Goal: Task Accomplishment & Management: Manage account settings

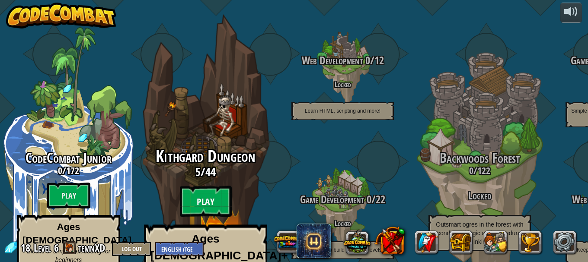
click at [203, 186] on btn "Play" at bounding box center [206, 201] width 52 height 31
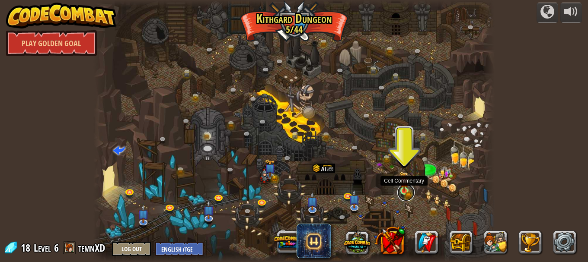
click at [409, 188] on link at bounding box center [405, 192] width 17 height 17
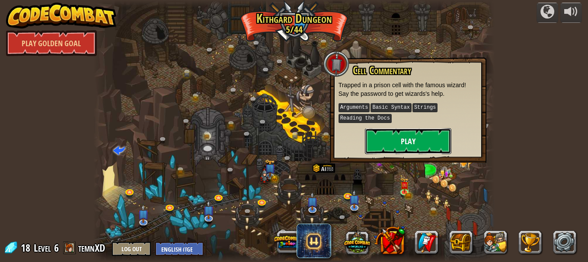
click at [406, 139] on button "Play" at bounding box center [408, 141] width 86 height 26
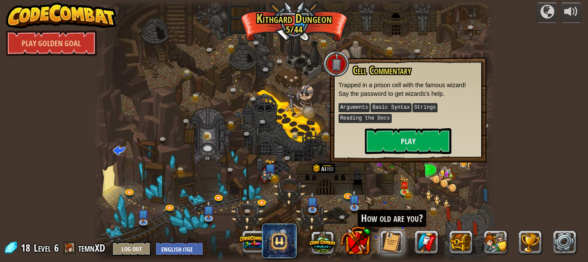
click at [444, 194] on div at bounding box center [293, 131] width 401 height 262
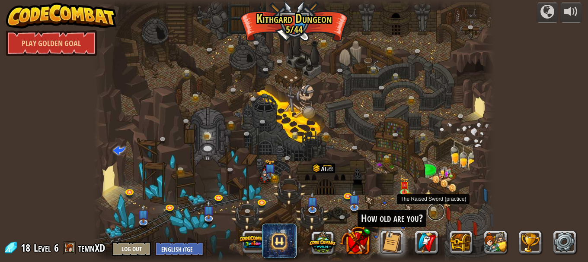
click at [433, 210] on link at bounding box center [435, 212] width 17 height 17
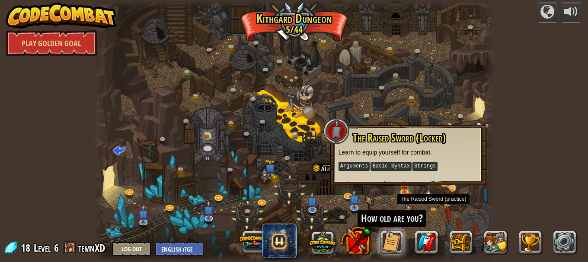
click at [384, 198] on div at bounding box center [293, 131] width 401 height 262
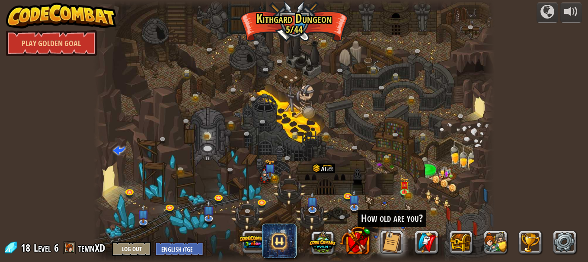
click at [476, 235] on div "How old are you?" at bounding box center [409, 242] width 346 height 35
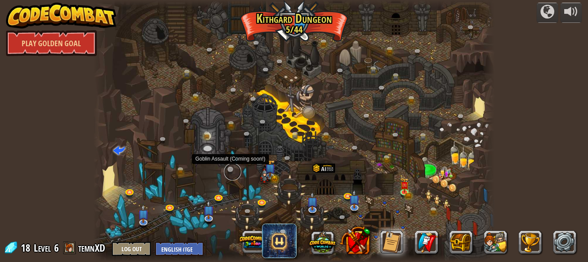
click at [236, 171] on link at bounding box center [232, 171] width 17 height 17
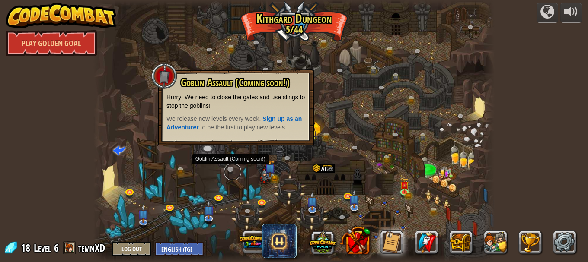
click at [236, 171] on link at bounding box center [232, 171] width 17 height 17
click at [227, 139] on div "Goblin Assault (Coming soon!) Hurry! We need to close the gates and use slings …" at bounding box center [236, 107] width 156 height 75
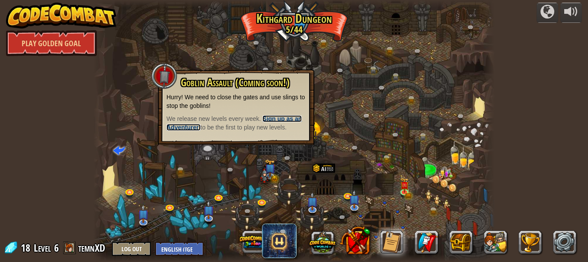
click at [291, 122] on strong "Sign up as an Adventurer" at bounding box center [233, 123] width 135 height 16
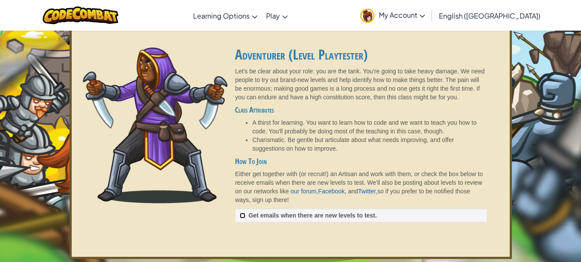
click at [243, 216] on input "Get emails when there are new levels to test. ✓ Saved" at bounding box center [243, 216] width 6 height 6
checkbox input "true"
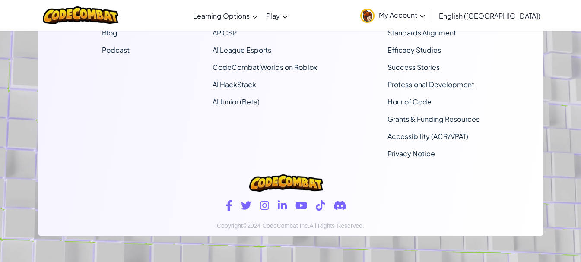
scroll to position [457, 0]
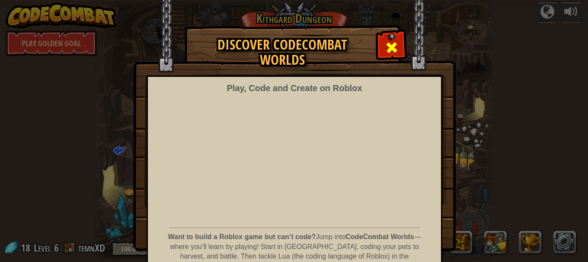
click at [385, 54] on span at bounding box center [392, 48] width 14 height 14
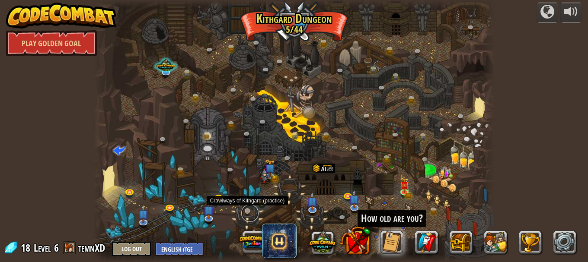
click at [245, 211] on link at bounding box center [249, 213] width 17 height 17
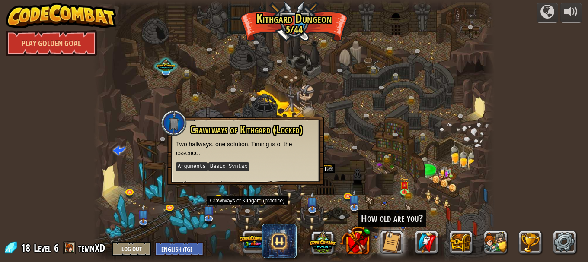
click at [223, 154] on p "Two hallways, one solution. Timing is of the essence." at bounding box center [245, 148] width 139 height 17
click at [252, 207] on link at bounding box center [249, 213] width 17 height 17
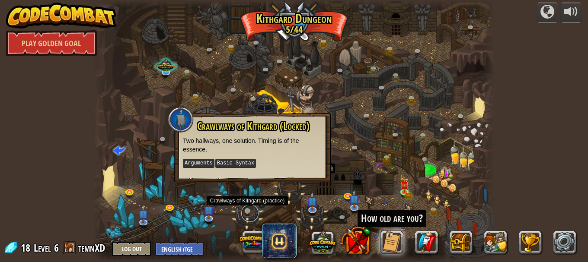
click at [252, 207] on link at bounding box center [249, 213] width 17 height 17
click at [222, 92] on div at bounding box center [293, 131] width 401 height 262
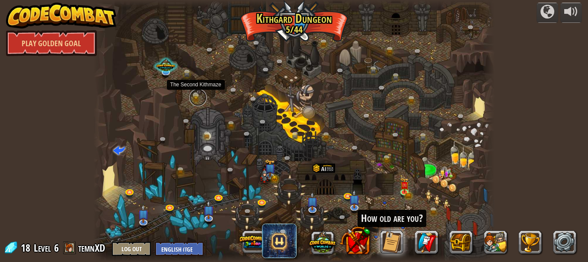
click at [191, 100] on link at bounding box center [197, 97] width 17 height 17
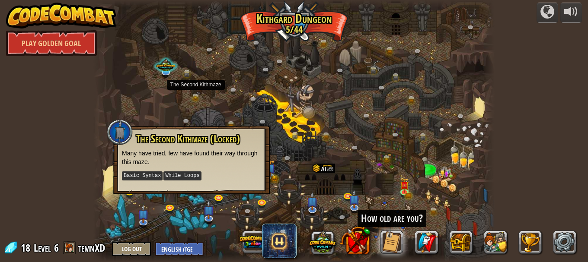
click at [245, 81] on div at bounding box center [293, 131] width 401 height 262
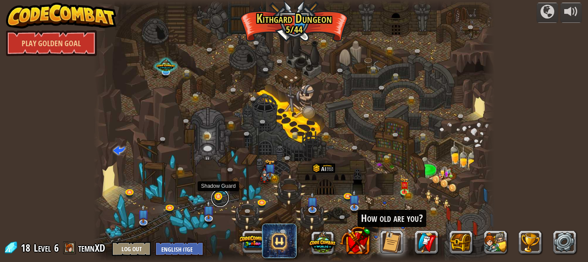
click at [219, 194] on link at bounding box center [219, 198] width 17 height 17
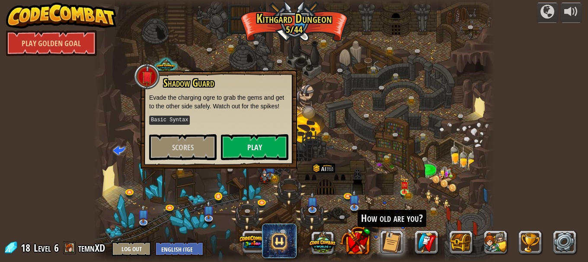
drag, startPoint x: 248, startPoint y: 178, endPoint x: 226, endPoint y: 198, distance: 30.3
click at [247, 179] on div at bounding box center [293, 131] width 401 height 262
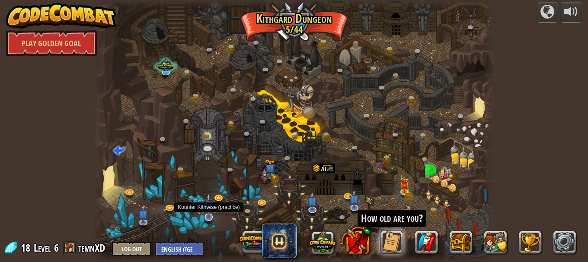
click at [204, 217] on img at bounding box center [208, 206] width 11 height 25
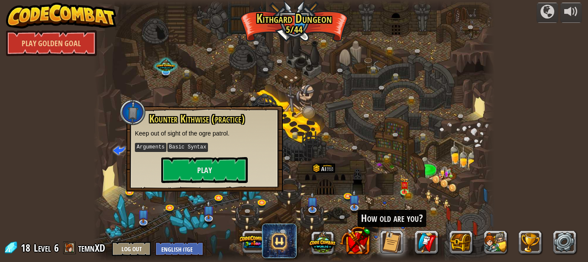
click at [181, 223] on div at bounding box center [293, 131] width 401 height 262
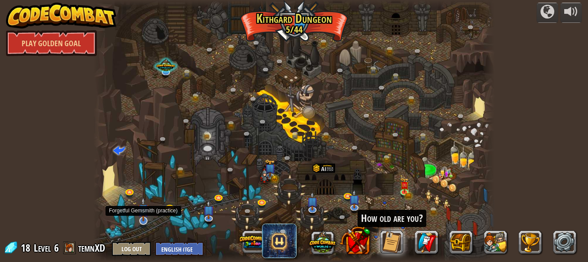
click at [139, 221] on img at bounding box center [143, 209] width 11 height 25
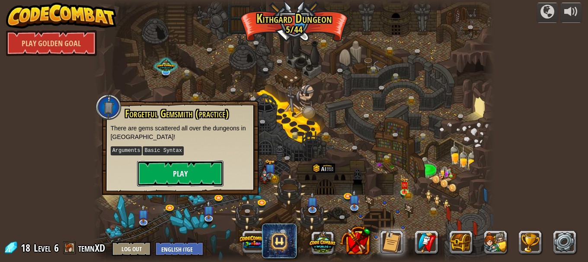
click at [218, 178] on button "Play" at bounding box center [180, 174] width 86 height 26
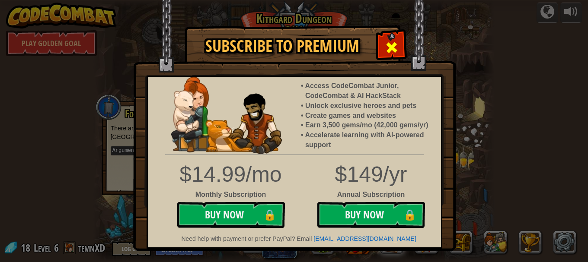
click at [379, 43] on div at bounding box center [391, 46] width 27 height 27
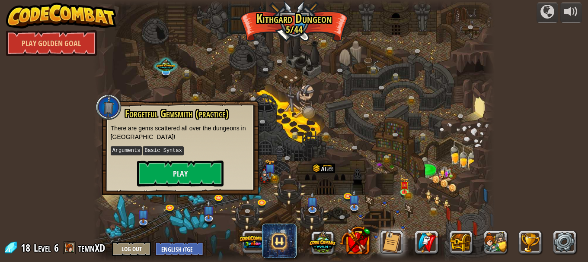
click at [385, 78] on div at bounding box center [293, 131] width 401 height 262
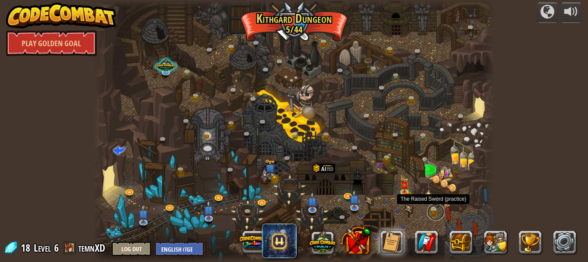
click at [429, 208] on link at bounding box center [435, 212] width 17 height 17
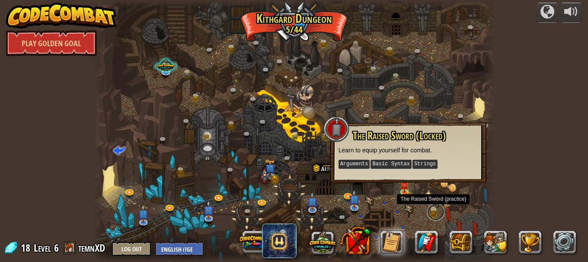
click at [430, 209] on link at bounding box center [435, 212] width 17 height 17
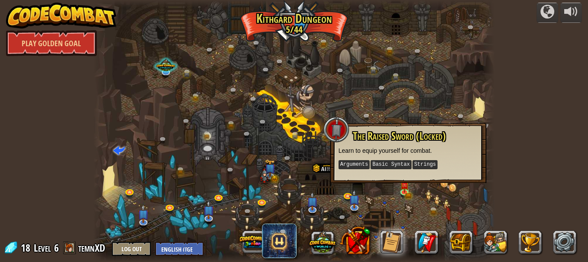
click at [210, 164] on div at bounding box center [293, 131] width 401 height 262
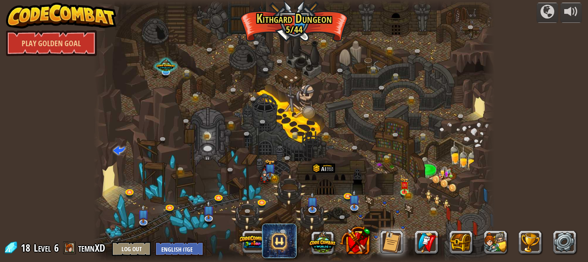
click at [227, 165] on div at bounding box center [293, 131] width 401 height 262
click at [229, 168] on link at bounding box center [232, 171] width 17 height 17
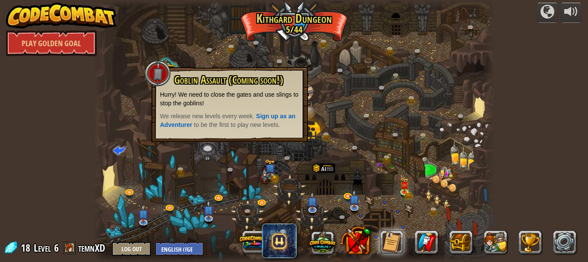
click at [220, 118] on span "We release new levels every week." at bounding box center [208, 116] width 96 height 7
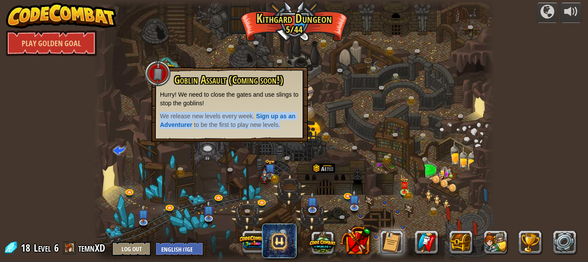
click at [220, 118] on span "We release new levels every week." at bounding box center [208, 116] width 96 height 7
click at [203, 170] on div at bounding box center [293, 131] width 401 height 262
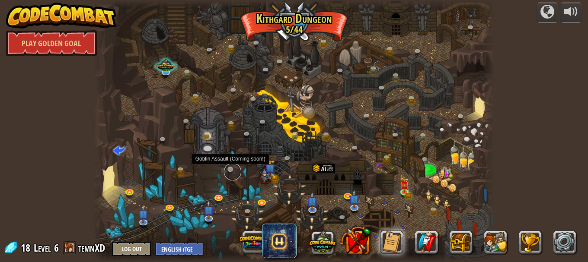
click at [231, 169] on link at bounding box center [232, 171] width 17 height 17
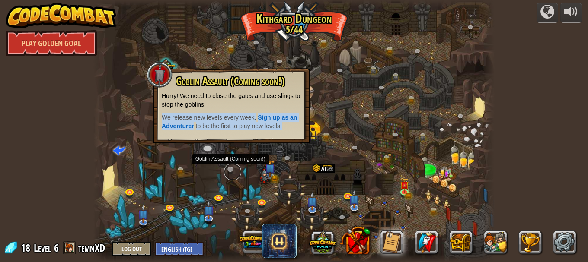
click at [231, 169] on link at bounding box center [232, 171] width 17 height 17
click at [176, 175] on link at bounding box center [182, 171] width 17 height 17
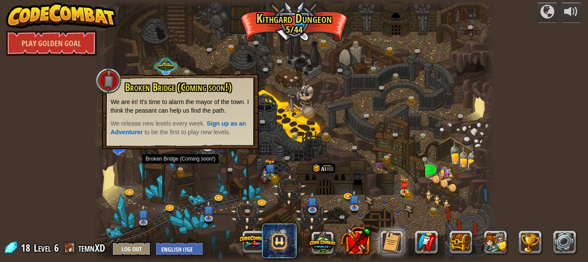
click at [223, 181] on div at bounding box center [293, 131] width 401 height 262
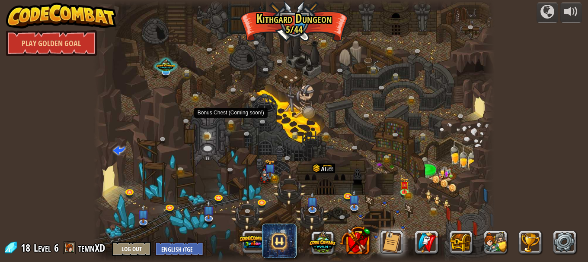
drag, startPoint x: 232, startPoint y: 117, endPoint x: 232, endPoint y: 122, distance: 5.6
click at [232, 122] on div "Twisted Canyon (Locked) Challenge: collect the most gold using all the programm…" at bounding box center [293, 131] width 401 height 262
click at [232, 123] on link at bounding box center [233, 125] width 17 height 17
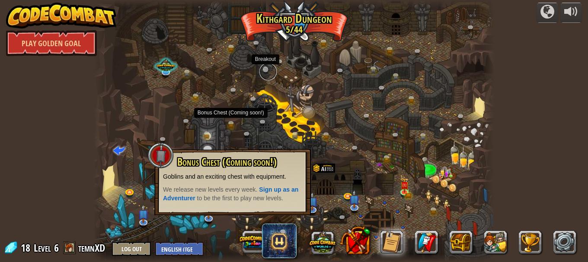
click at [269, 71] on link at bounding box center [267, 71] width 17 height 17
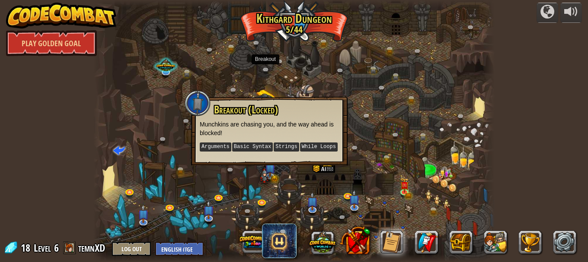
click at [452, 60] on div at bounding box center [293, 131] width 401 height 262
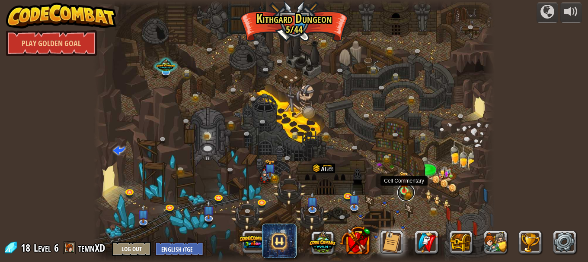
click at [405, 194] on link at bounding box center [405, 192] width 17 height 17
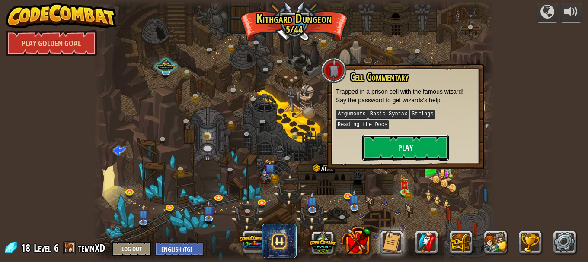
click at [400, 144] on button "Play" at bounding box center [405, 148] width 86 height 26
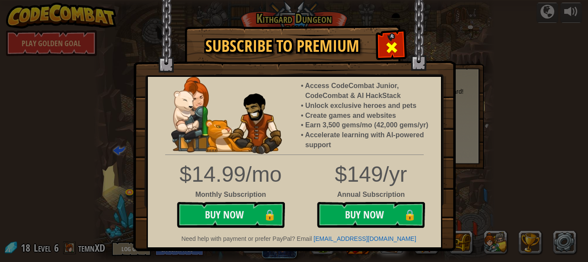
click at [390, 42] on span at bounding box center [392, 48] width 14 height 14
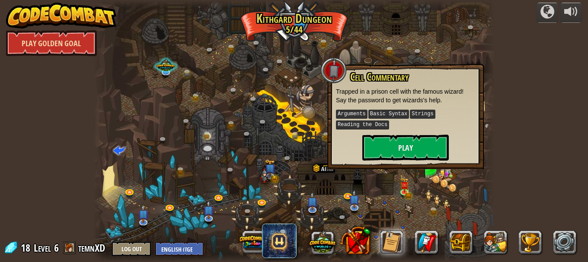
click at [15, 39] on link "Play Golden Goal" at bounding box center [51, 43] width 91 height 26
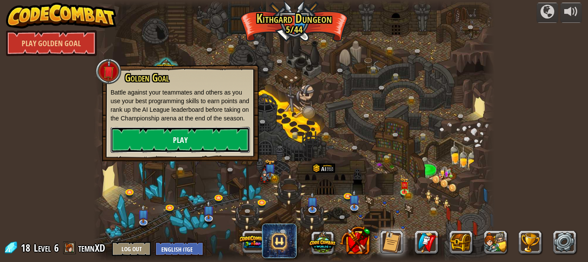
click at [186, 143] on link "Play" at bounding box center [180, 140] width 139 height 26
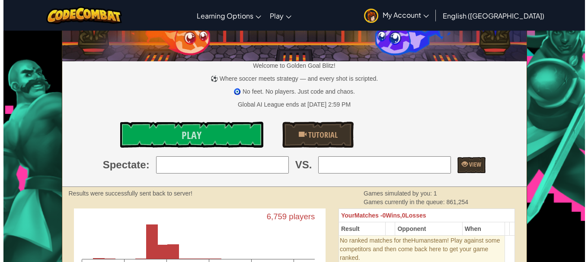
scroll to position [43, 0]
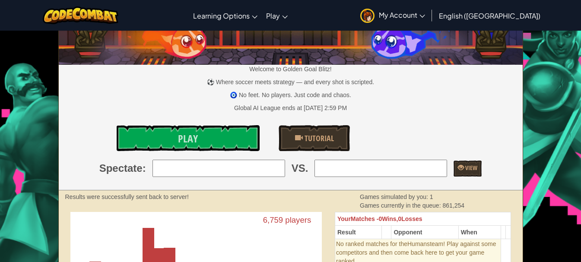
click at [186, 143] on span "Play" at bounding box center [188, 139] width 20 height 14
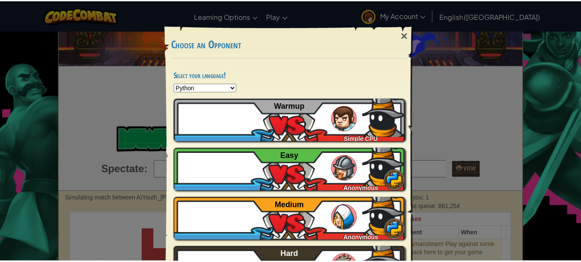
scroll to position [0, 0]
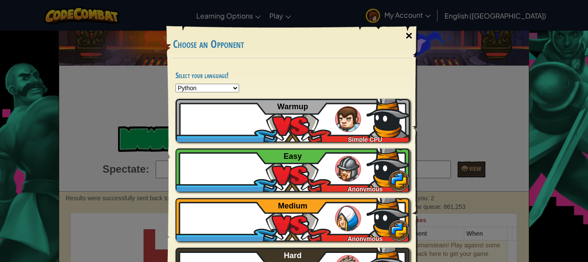
click at [407, 37] on div "×" at bounding box center [409, 35] width 20 height 25
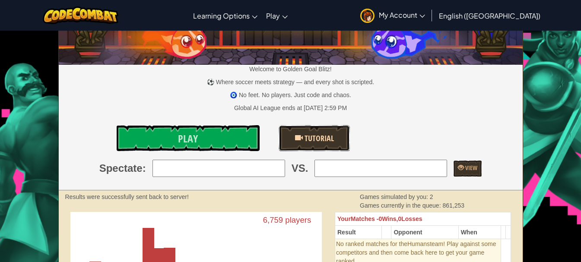
click at [311, 145] on link "Tutorial" at bounding box center [315, 138] width 72 height 26
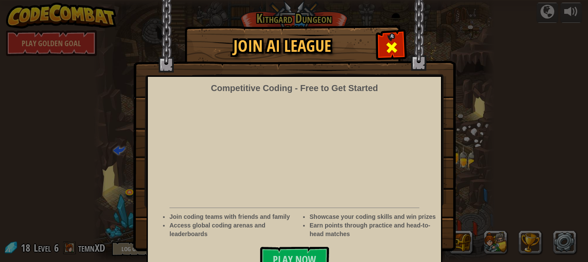
click at [395, 47] on span at bounding box center [392, 48] width 14 height 14
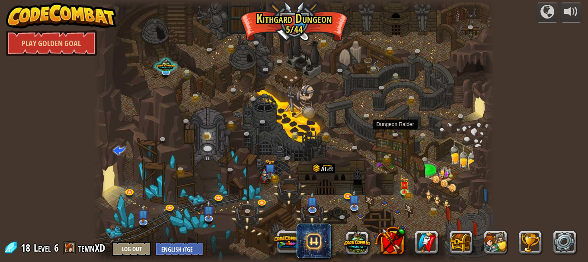
drag, startPoint x: 283, startPoint y: 185, endPoint x: 438, endPoint y: 124, distance: 166.6
click at [438, 124] on div at bounding box center [293, 131] width 401 height 262
click at [272, 171] on img at bounding box center [269, 163] width 11 height 23
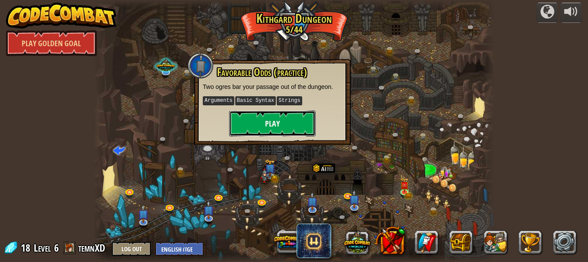
click at [267, 121] on button "Play" at bounding box center [272, 124] width 86 height 26
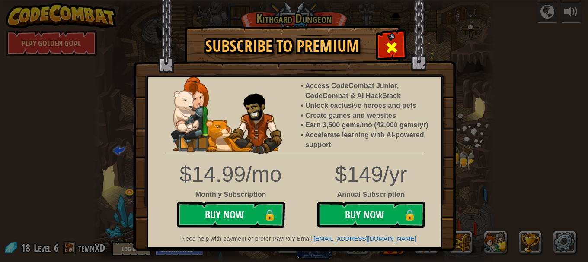
click at [398, 33] on div at bounding box center [391, 46] width 27 height 27
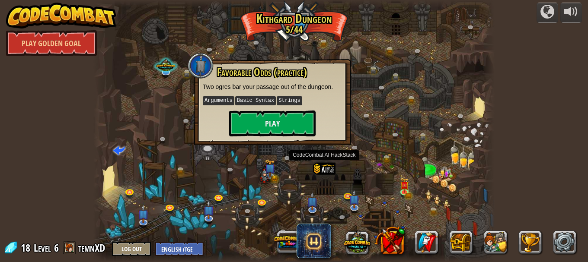
click at [315, 165] on div at bounding box center [323, 177] width 22 height 29
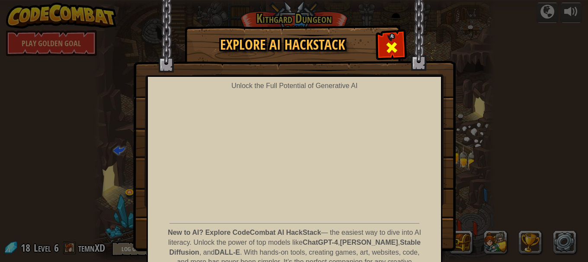
click at [381, 43] on div at bounding box center [391, 46] width 27 height 27
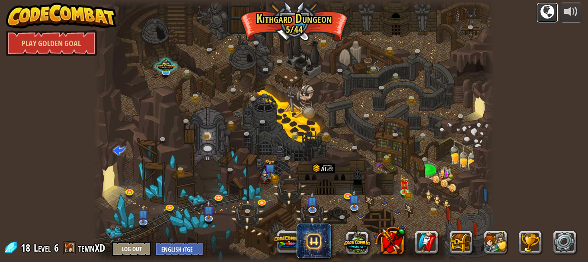
click at [556, 15] on button at bounding box center [547, 13] width 22 height 20
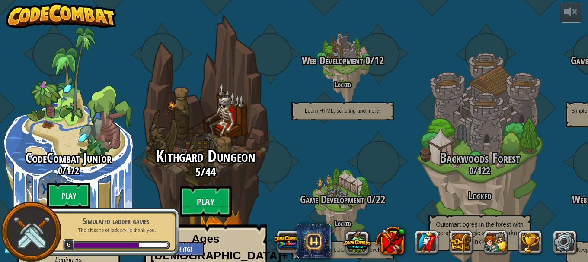
click at [242, 146] on span "Kithgard Dungeon" at bounding box center [205, 156] width 99 height 22
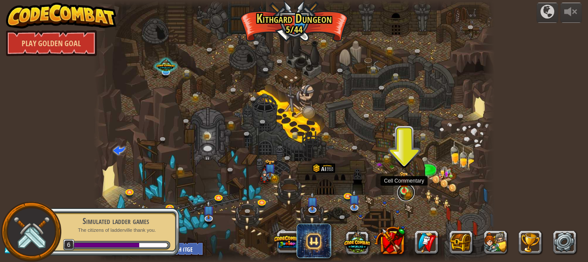
click at [398, 190] on link at bounding box center [405, 192] width 17 height 17
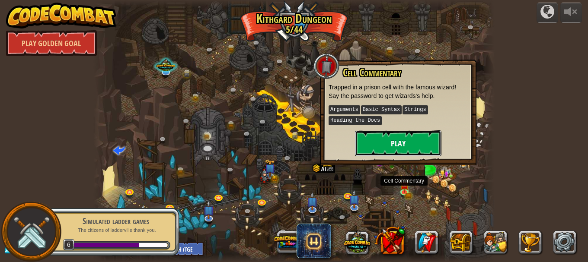
click at [403, 145] on button "Play" at bounding box center [398, 143] width 86 height 26
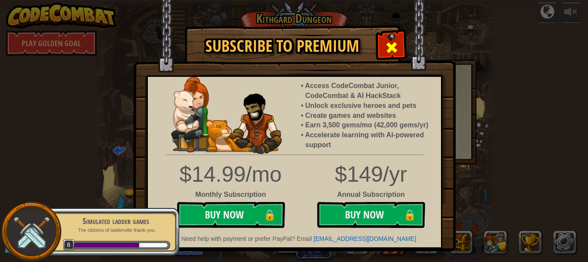
click at [393, 38] on div at bounding box center [391, 46] width 27 height 27
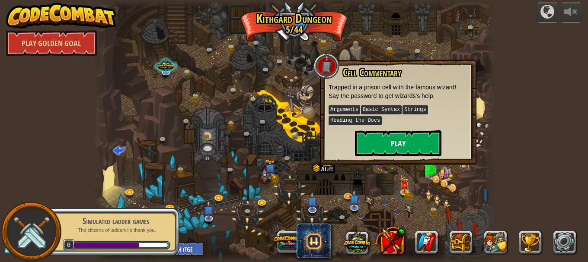
click at [309, 64] on div at bounding box center [293, 131] width 401 height 262
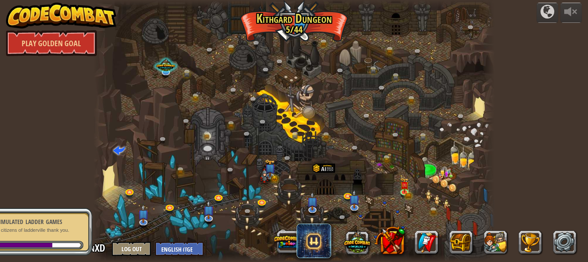
click at [312, 57] on div at bounding box center [293, 131] width 401 height 262
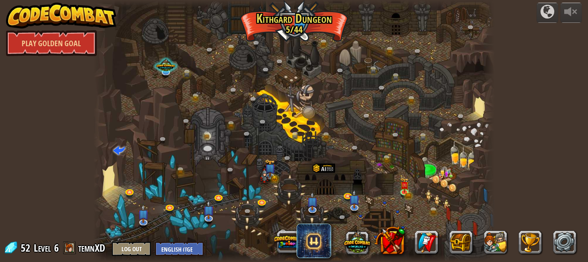
click at [325, 35] on div at bounding box center [293, 131] width 401 height 262
click at [325, 39] on link at bounding box center [325, 43] width 17 height 17
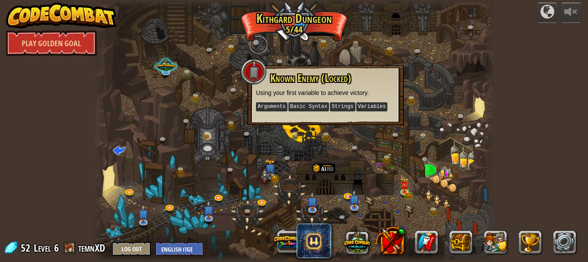
click at [250, 42] on link at bounding box center [258, 44] width 17 height 17
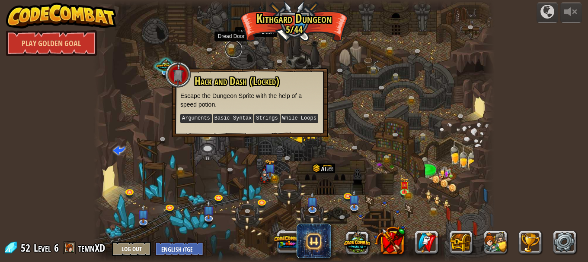
click at [231, 44] on link at bounding box center [233, 49] width 17 height 17
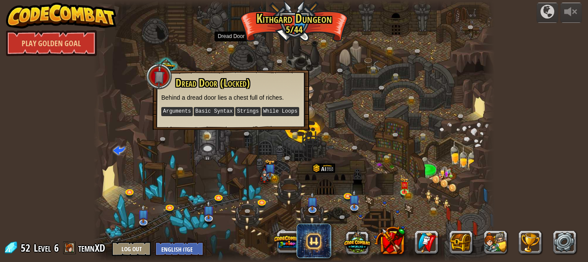
click at [118, 55] on div at bounding box center [293, 131] width 401 height 262
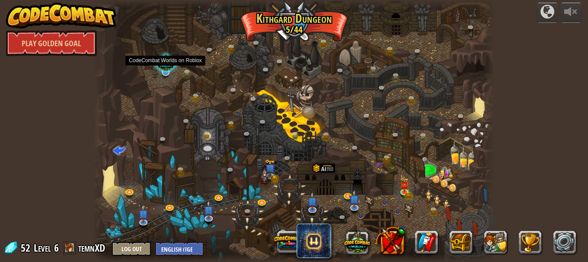
click at [160, 73] on div at bounding box center [166, 64] width 26 height 25
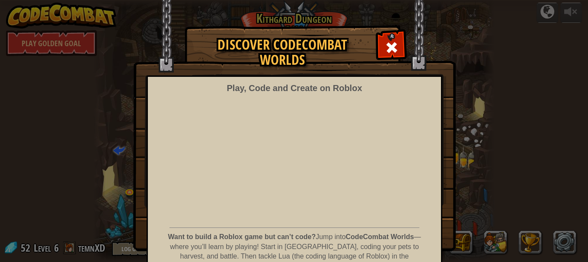
click at [388, 45] on span at bounding box center [392, 48] width 14 height 14
